Goal: Task Accomplishment & Management: Complete application form

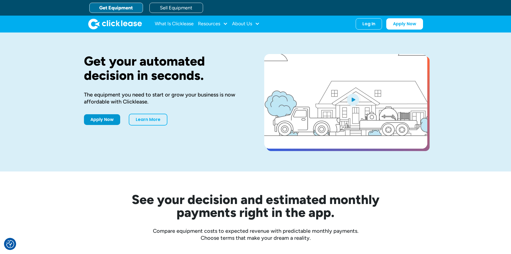
click at [114, 111] on div "Get your automated decision in seconds. The equipment you need to start or grow…" at bounding box center [165, 102] width 163 height 96
click at [117, 117] on link "Apply Now" at bounding box center [102, 118] width 36 height 11
